Goal: Task Accomplishment & Management: Manage account settings

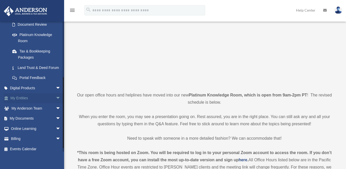
scroll to position [103, 0]
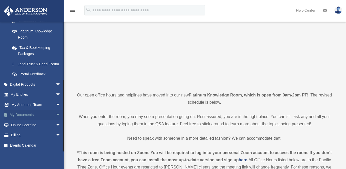
click at [56, 116] on span "arrow_drop_down" at bounding box center [61, 115] width 10 height 11
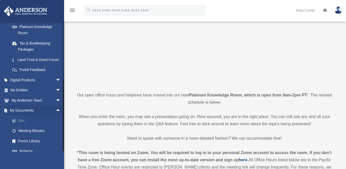
click at [30, 126] on link "Box" at bounding box center [37, 120] width 61 height 10
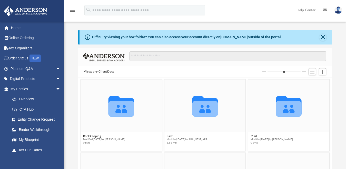
click at [327, 84] on div "Collaborated Folder Bookkeeping Modified Mon Jul 21 2025 by Charles Rogler 0 By…" at bounding box center [205, 135] width 254 height 117
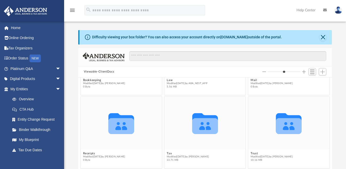
scroll to position [100, 0]
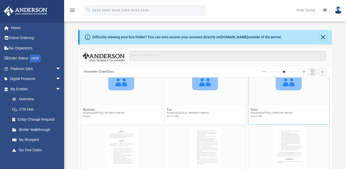
click at [321, 104] on div "Collaborated Folder" at bounding box center [289, 79] width 81 height 53
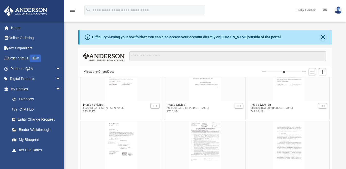
scroll to position [356, 0]
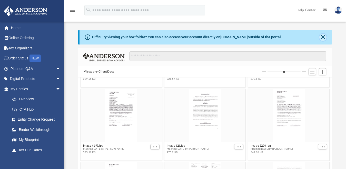
click at [323, 37] on button "Close" at bounding box center [323, 37] width 7 height 7
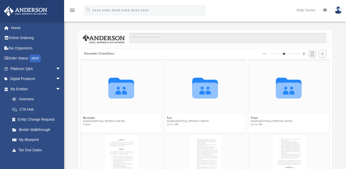
scroll to position [68, 0]
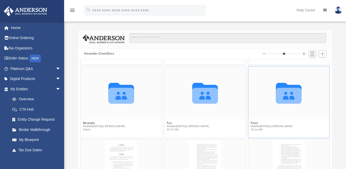
drag, startPoint x: 307, startPoint y: 77, endPoint x: 309, endPoint y: 68, distance: 10.0
click at [309, 70] on div "Collaborated Folder Bookkeeping Modified Mon Jul 21 2025 by Charles Rogler 0 By…" at bounding box center [205, 117] width 254 height 117
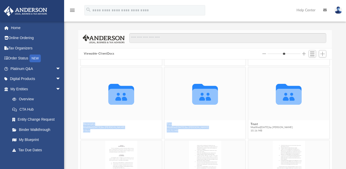
scroll to position [51, 0]
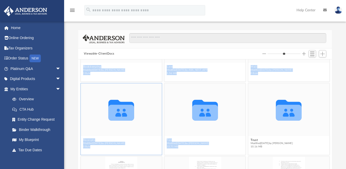
click at [120, 130] on div "Collaborated Folder" at bounding box center [121, 109] width 81 height 53
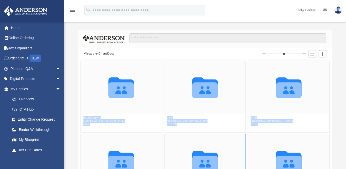
scroll to position [0, 0]
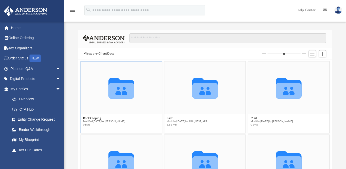
click at [151, 103] on div "Collaborated Folder" at bounding box center [121, 88] width 81 height 53
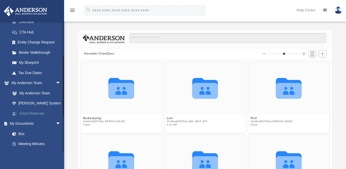
scroll to position [103, 0]
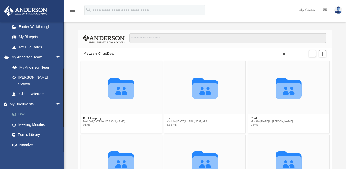
click at [21, 106] on link "Box" at bounding box center [37, 108] width 61 height 10
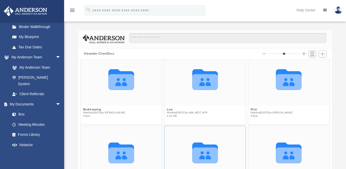
scroll to position [0, 0]
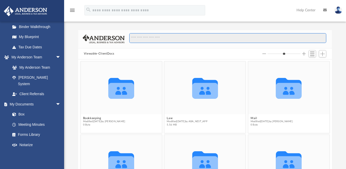
click at [152, 39] on input "Search files and folders" at bounding box center [227, 38] width 197 height 10
type input "*"
type input "**"
type input "*"
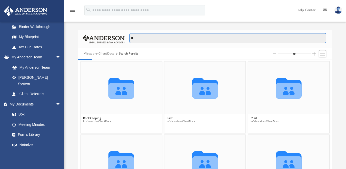
type input "***"
type input "*"
type input "****"
type input "*"
type input "*****"
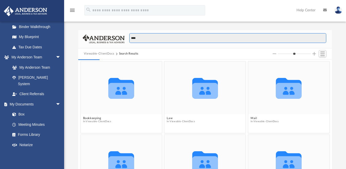
type input "*"
type input "******"
type input "*"
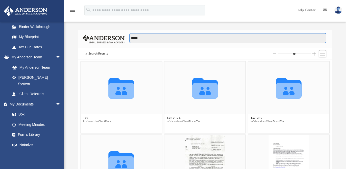
type input "*******"
type input "*"
type input "***"
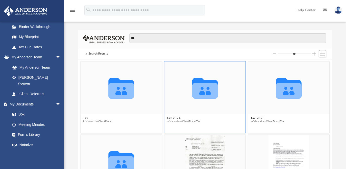
click at [208, 95] on icon "grid" at bounding box center [205, 91] width 26 height 16
click at [203, 93] on icon "grid" at bounding box center [205, 91] width 26 height 16
click at [204, 93] on icon "grid" at bounding box center [205, 91] width 26 height 16
drag, startPoint x: 204, startPoint y: 93, endPoint x: 182, endPoint y: 81, distance: 24.9
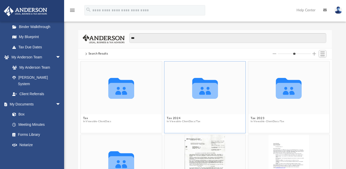
click at [182, 81] on icon "Collaborated Folder" at bounding box center [205, 88] width 49 height 32
click at [207, 88] on icon "grid" at bounding box center [205, 88] width 26 height 21
type input "*"
click at [172, 117] on button "Tax 2024" at bounding box center [184, 118] width 34 height 3
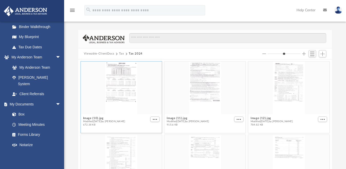
click at [119, 76] on div "grid" at bounding box center [121, 88] width 81 height 53
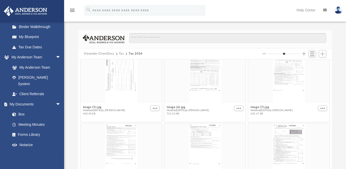
scroll to position [325, 0]
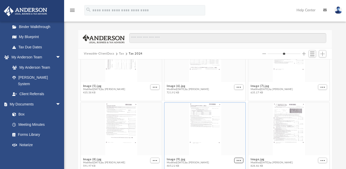
click at [237, 159] on button "More options" at bounding box center [238, 160] width 9 height 5
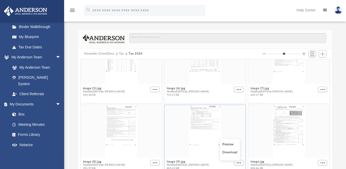
click at [230, 144] on li "Preview" at bounding box center [230, 144] width 15 height 5
type input "*"
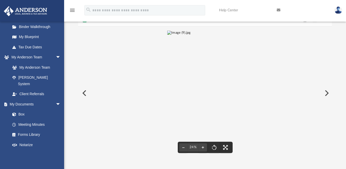
scroll to position [26, 0]
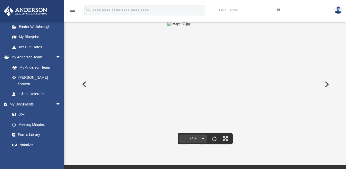
click at [326, 84] on button "Preview" at bounding box center [326, 84] width 11 height 14
click at [82, 82] on button "Preview" at bounding box center [83, 84] width 11 height 14
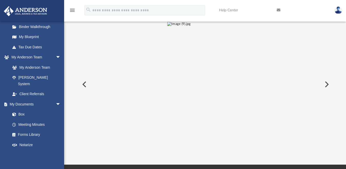
click at [84, 84] on button "Preview" at bounding box center [83, 84] width 11 height 14
click at [83, 84] on button "Preview" at bounding box center [83, 84] width 11 height 14
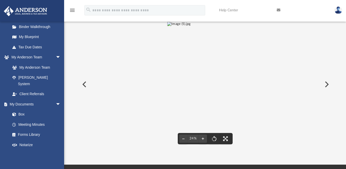
click at [83, 84] on button "Preview" at bounding box center [83, 84] width 11 height 14
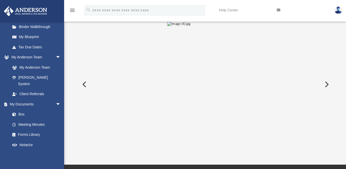
click at [81, 84] on button "Preview" at bounding box center [83, 84] width 11 height 14
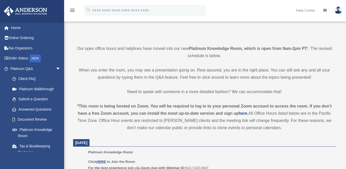
scroll to position [103, 0]
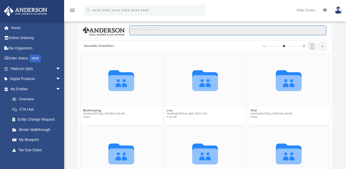
click at [140, 30] on input "Search files and folders" at bounding box center [227, 30] width 197 height 10
type input "*"
type input "**"
type input "*"
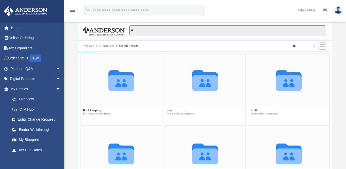
type input "***"
type input "*"
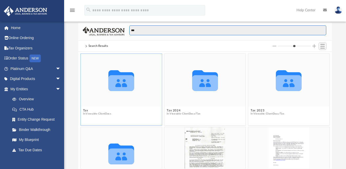
type input "***"
click at [89, 112] on button "Viewable-ClientDocs" at bounding box center [98, 113] width 25 height 3
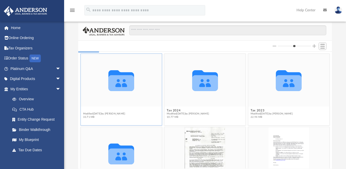
type input "*"
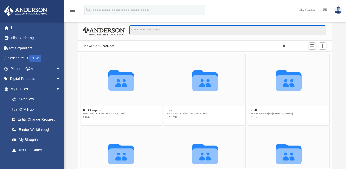
click at [138, 30] on input "Search files and folders" at bounding box center [227, 30] width 197 height 10
type input "*"
type input "**"
type input "*"
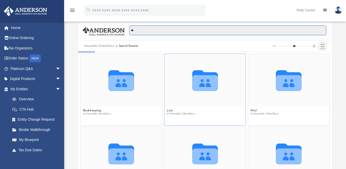
type input "***"
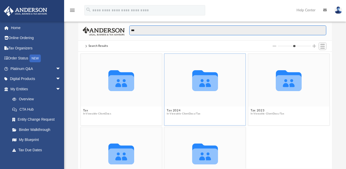
type input "*"
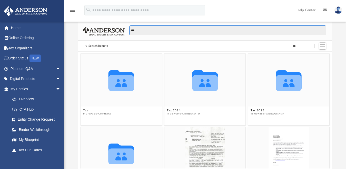
type input "***"
click at [194, 83] on icon "grid" at bounding box center [205, 83] width 26 height 16
type input "*"
click at [174, 110] on button "Tax 2024" at bounding box center [184, 110] width 34 height 3
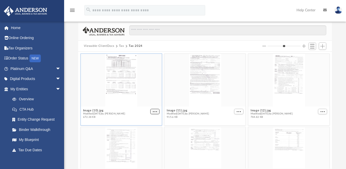
click at [153, 111] on span "More options" at bounding box center [155, 111] width 4 height 3
drag, startPoint x: 136, startPoint y: 86, endPoint x: 150, endPoint y: 75, distance: 18.4
click at [150, 75] on div "grid" at bounding box center [121, 80] width 81 height 53
click at [153, 109] on button "More options" at bounding box center [154, 111] width 9 height 5
click at [142, 119] on li "Preview" at bounding box center [147, 120] width 15 height 5
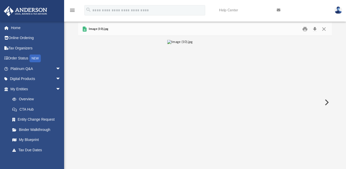
click at [326, 101] on button "Preview" at bounding box center [326, 102] width 11 height 14
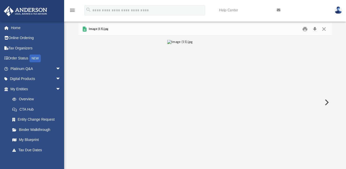
click at [325, 100] on button "Preview" at bounding box center [326, 102] width 11 height 14
click at [325, 101] on button "Preview" at bounding box center [326, 102] width 11 height 14
click at [324, 102] on button "Preview" at bounding box center [326, 102] width 11 height 14
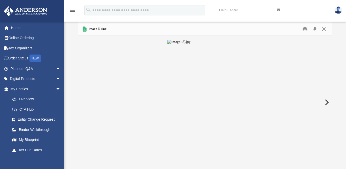
click at [324, 102] on button "Preview" at bounding box center [326, 102] width 11 height 14
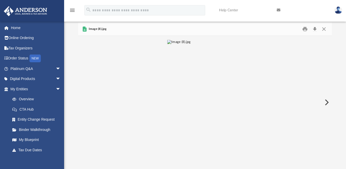
click at [324, 102] on button "Preview" at bounding box center [326, 102] width 11 height 14
click at [324, 102] on div "File preview" at bounding box center [205, 102] width 254 height 133
click at [83, 101] on button "Preview" at bounding box center [83, 102] width 11 height 14
click at [85, 101] on button "Preview" at bounding box center [83, 102] width 11 height 14
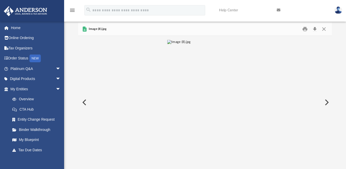
click at [85, 101] on button "Preview" at bounding box center [83, 102] width 11 height 14
click at [86, 101] on button "Preview" at bounding box center [83, 102] width 11 height 14
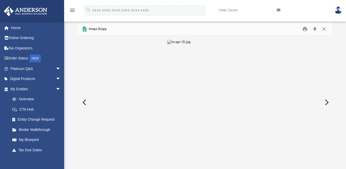
click at [86, 101] on button "Preview" at bounding box center [83, 102] width 11 height 14
click at [87, 100] on button "Preview" at bounding box center [83, 102] width 11 height 14
click at [89, 99] on button "Preview" at bounding box center [83, 102] width 11 height 14
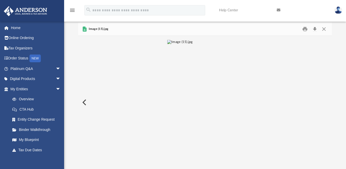
click at [89, 99] on button "Preview" at bounding box center [83, 102] width 11 height 14
click at [84, 100] on button "Preview" at bounding box center [83, 102] width 11 height 14
click at [85, 100] on button "Preview" at bounding box center [83, 102] width 11 height 14
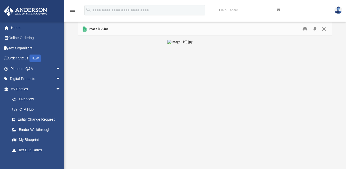
click at [86, 100] on div "File preview" at bounding box center [205, 102] width 254 height 133
click at [325, 102] on button "Preview" at bounding box center [326, 102] width 11 height 14
click at [325, 100] on button "Preview" at bounding box center [326, 102] width 11 height 14
click at [325, 99] on button "Preview" at bounding box center [326, 102] width 11 height 14
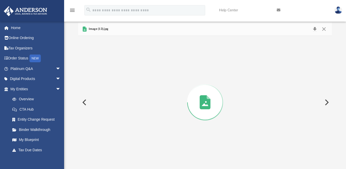
click at [325, 99] on button "Preview" at bounding box center [326, 102] width 11 height 14
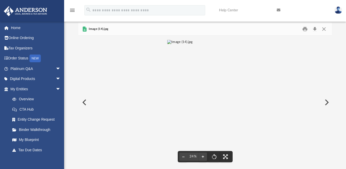
click at [326, 103] on button "Preview" at bounding box center [326, 102] width 11 height 14
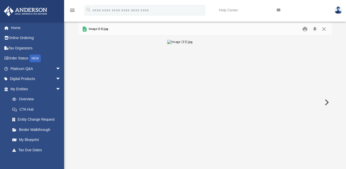
click at [326, 103] on button "Preview" at bounding box center [326, 102] width 11 height 14
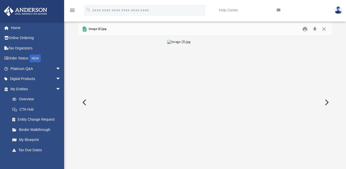
click at [327, 103] on button "Preview" at bounding box center [326, 102] width 11 height 14
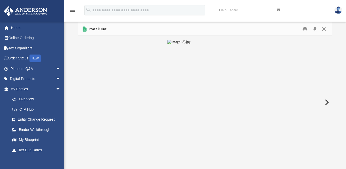
click at [327, 103] on button "Preview" at bounding box center [326, 102] width 11 height 14
click at [327, 103] on div "File preview" at bounding box center [205, 102] width 254 height 133
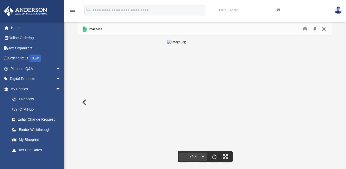
click at [323, 29] on button "Close" at bounding box center [324, 29] width 9 height 8
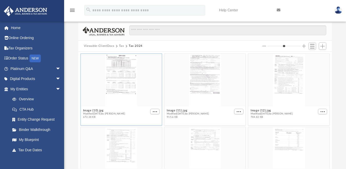
click at [92, 46] on button "Viewable-ClientDocs" at bounding box center [99, 46] width 30 height 5
type input "*"
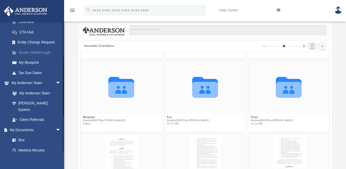
scroll to position [103, 0]
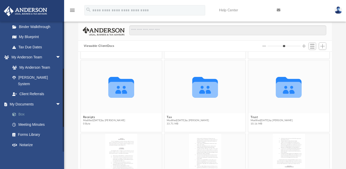
click at [22, 106] on link "Box" at bounding box center [37, 108] width 61 height 10
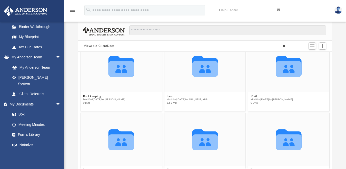
scroll to position [0, 0]
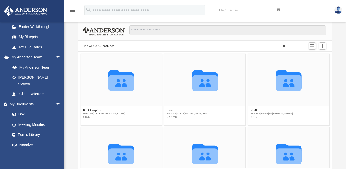
click at [303, 45] on button "Increase column size" at bounding box center [305, 46] width 4 height 4
click at [322, 47] on span "Add" at bounding box center [323, 46] width 4 height 4
click at [318, 65] on li "New Folder" at bounding box center [315, 64] width 16 height 5
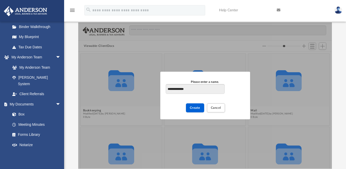
click at [181, 88] on input "**********" at bounding box center [195, 89] width 59 height 10
type input "**********"
click at [198, 107] on span "Create" at bounding box center [195, 107] width 11 height 3
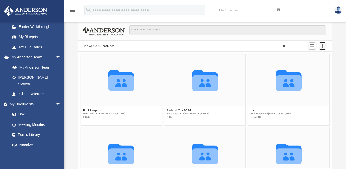
click at [321, 47] on span "Add" at bounding box center [323, 46] width 4 height 4
click at [314, 57] on li "Upload" at bounding box center [315, 56] width 16 height 5
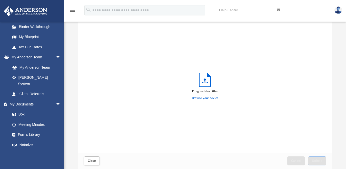
scroll to position [126, 250]
click at [204, 99] on label "Browse your device" at bounding box center [205, 98] width 27 height 5
click at [0, 0] on input "Browse your device" at bounding box center [0, 0] width 0 height 0
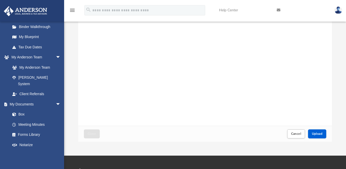
scroll to position [57, 0]
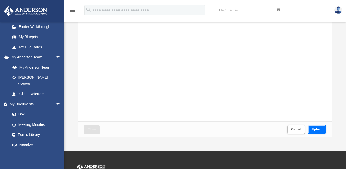
click at [316, 130] on span "Upload" at bounding box center [317, 129] width 11 height 3
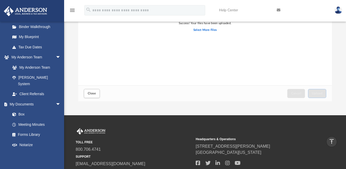
scroll to position [92, 0]
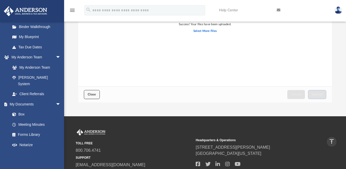
click at [93, 96] on button "Close" at bounding box center [92, 94] width 16 height 9
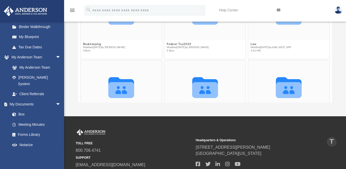
scroll to position [0, 0]
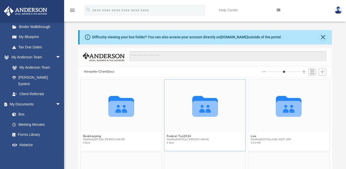
click at [205, 107] on icon "grid" at bounding box center [205, 109] width 26 height 16
click at [204, 107] on icon "grid" at bounding box center [205, 109] width 26 height 16
click at [203, 107] on icon "grid" at bounding box center [205, 109] width 26 height 16
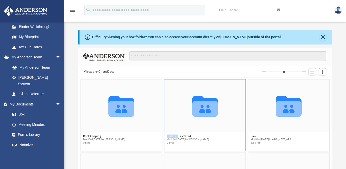
click at [203, 107] on icon "grid" at bounding box center [205, 109] width 26 height 16
click at [173, 137] on button "Federal Tax2024" at bounding box center [188, 136] width 42 height 3
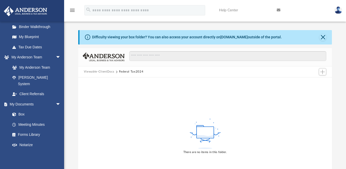
click at [120, 71] on button "Federal Tax2024" at bounding box center [131, 71] width 25 height 5
click at [102, 71] on button "Viewable-ClientDocs" at bounding box center [99, 71] width 30 height 5
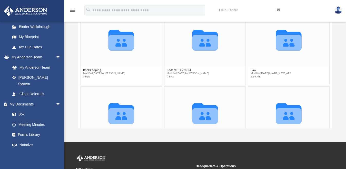
scroll to position [65, 0]
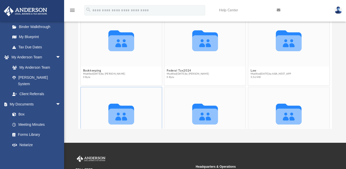
click at [121, 114] on icon "grid" at bounding box center [122, 117] width 26 height 16
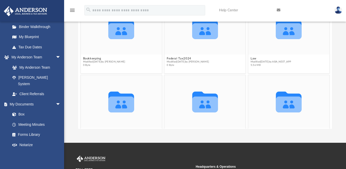
scroll to position [0, 0]
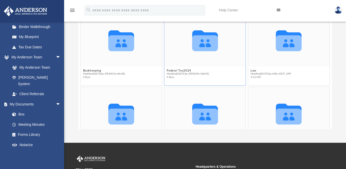
drag, startPoint x: 324, startPoint y: 22, endPoint x: 223, endPoint y: 61, distance: 108.5
click at [223, 61] on div "Collaborated Folder" at bounding box center [205, 40] width 81 height 53
click at [186, 70] on button "Federal Tax2024" at bounding box center [188, 70] width 42 height 3
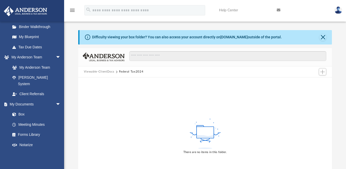
click at [129, 70] on button "Federal Tax2024" at bounding box center [131, 71] width 25 height 5
click at [105, 72] on button "Viewable-ClientDocs" at bounding box center [99, 71] width 30 height 5
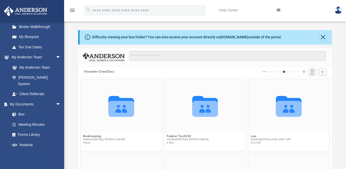
scroll to position [112, 250]
click at [321, 72] on span "Add" at bounding box center [323, 72] width 4 height 4
click at [312, 82] on li "Upload" at bounding box center [315, 81] width 16 height 5
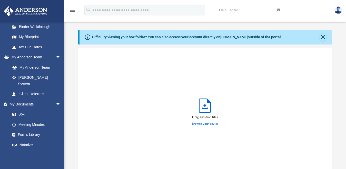
scroll to position [126, 250]
click at [204, 124] on label "Browse your device" at bounding box center [205, 123] width 27 height 5
click at [0, 0] on input "Browse your device" at bounding box center [0, 0] width 0 height 0
drag, startPoint x: 96, startPoint y: 54, endPoint x: 81, endPoint y: 71, distance: 23.3
click at [81, 71] on div "Image.jpg" at bounding box center [205, 113] width 254 height 130
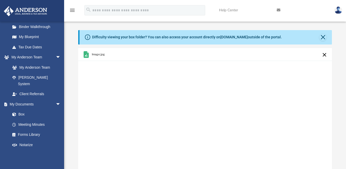
click at [93, 54] on span "Image.jpg" at bounding box center [98, 54] width 13 height 3
click at [94, 54] on span "Image.jpg" at bounding box center [98, 54] width 13 height 3
drag, startPoint x: 93, startPoint y: 54, endPoint x: 84, endPoint y: 70, distance: 18.5
click at [83, 72] on div "Image.jpg" at bounding box center [205, 113] width 254 height 130
click at [86, 54] on icon "grid" at bounding box center [86, 54] width 5 height 7
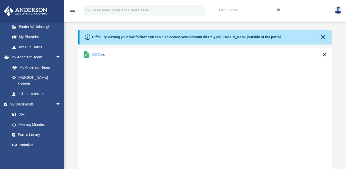
click at [86, 54] on icon "grid" at bounding box center [86, 54] width 5 height 7
click at [325, 55] on button "Cancel this upload" at bounding box center [325, 55] width 6 height 6
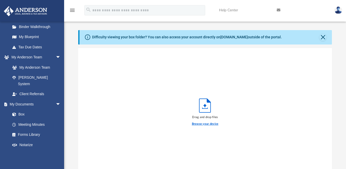
click at [199, 123] on label "Browse your device" at bounding box center [205, 123] width 27 height 5
click at [0, 0] on input "Browse your device" at bounding box center [0, 0] width 0 height 0
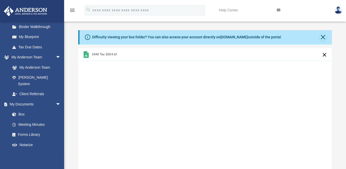
click at [325, 55] on button "Cancel this upload" at bounding box center [325, 55] width 6 height 6
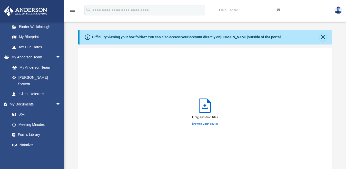
click at [203, 123] on label "Browse your device" at bounding box center [205, 123] width 27 height 5
click at [0, 0] on input "Browse your device" at bounding box center [0, 0] width 0 height 0
click at [207, 125] on label "Browse your device" at bounding box center [205, 123] width 27 height 5
click at [0, 0] on input "Browse your device" at bounding box center [0, 0] width 0 height 0
click at [203, 124] on label "Browse your device" at bounding box center [205, 123] width 27 height 5
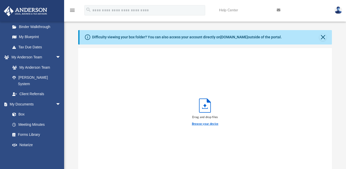
click at [0, 0] on input "Browse your device" at bounding box center [0, 0] width 0 height 0
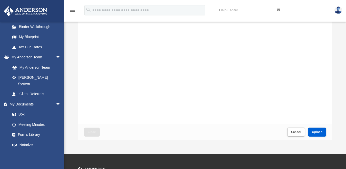
scroll to position [55, 0]
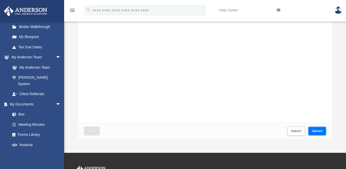
click at [317, 129] on span "Upload" at bounding box center [317, 130] width 11 height 3
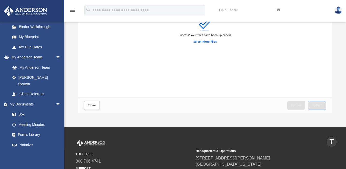
scroll to position [73, 0]
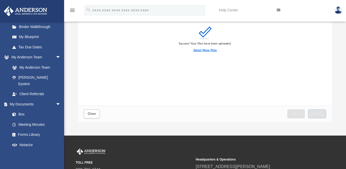
click at [206, 49] on label "Select More Files" at bounding box center [205, 50] width 23 height 5
click at [0, 0] on input "Select More Files" at bounding box center [0, 0] width 0 height 0
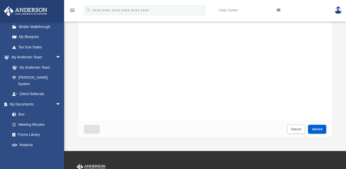
scroll to position [60, 0]
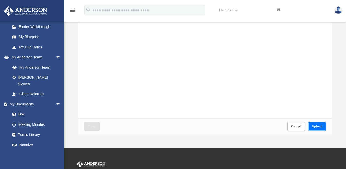
click at [313, 128] on button "Upload" at bounding box center [317, 126] width 18 height 9
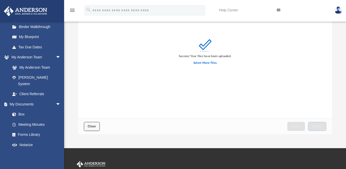
click at [90, 127] on span "Close" at bounding box center [92, 126] width 8 height 3
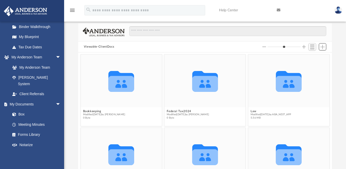
scroll to position [0, 0]
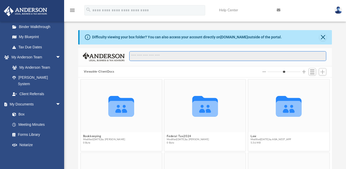
click at [140, 54] on input "Search files and folders" at bounding box center [227, 56] width 197 height 10
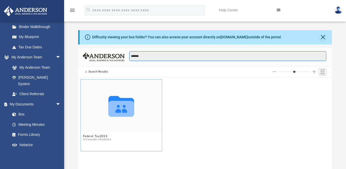
type input "*******"
click at [124, 107] on icon "grid" at bounding box center [122, 106] width 26 height 21
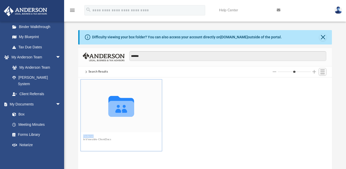
click at [87, 137] on button "Federal Tax2024" at bounding box center [97, 136] width 28 height 3
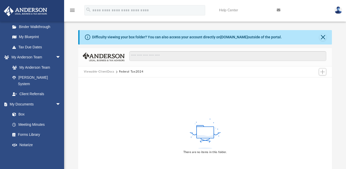
click at [130, 71] on button "Federal Tax2024" at bounding box center [131, 71] width 25 height 5
click at [124, 71] on button "Federal Tax2024" at bounding box center [131, 71] width 25 height 5
click at [127, 69] on button "Federal Tax2024" at bounding box center [131, 71] width 25 height 5
click at [102, 71] on button "Viewable-ClientDocs" at bounding box center [99, 71] width 30 height 5
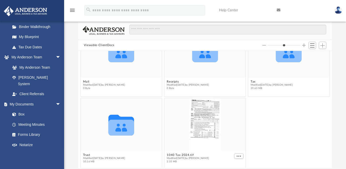
scroll to position [105, 0]
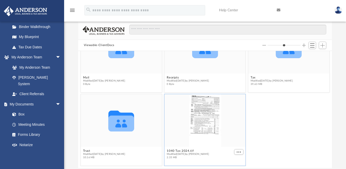
click at [203, 126] on div "grid" at bounding box center [205, 120] width 81 height 53
click at [169, 150] on figcaption "1040 Tax 2024.tif Modified [DATE] by [PERSON_NAME] 2.35 MB" at bounding box center [205, 154] width 81 height 14
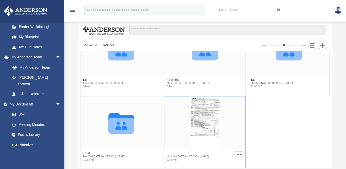
click at [170, 153] on button "1040 Tax 2024.tif" at bounding box center [188, 153] width 42 height 3
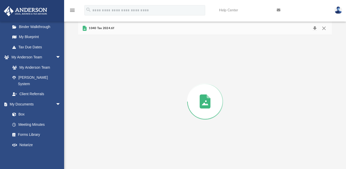
click at [170, 153] on div "Preview" at bounding box center [205, 101] width 254 height 133
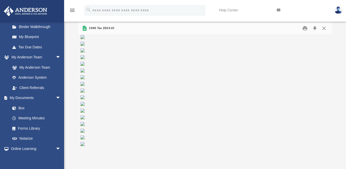
scroll to position [0, 0]
